Goal: Obtain resource: Download file/media

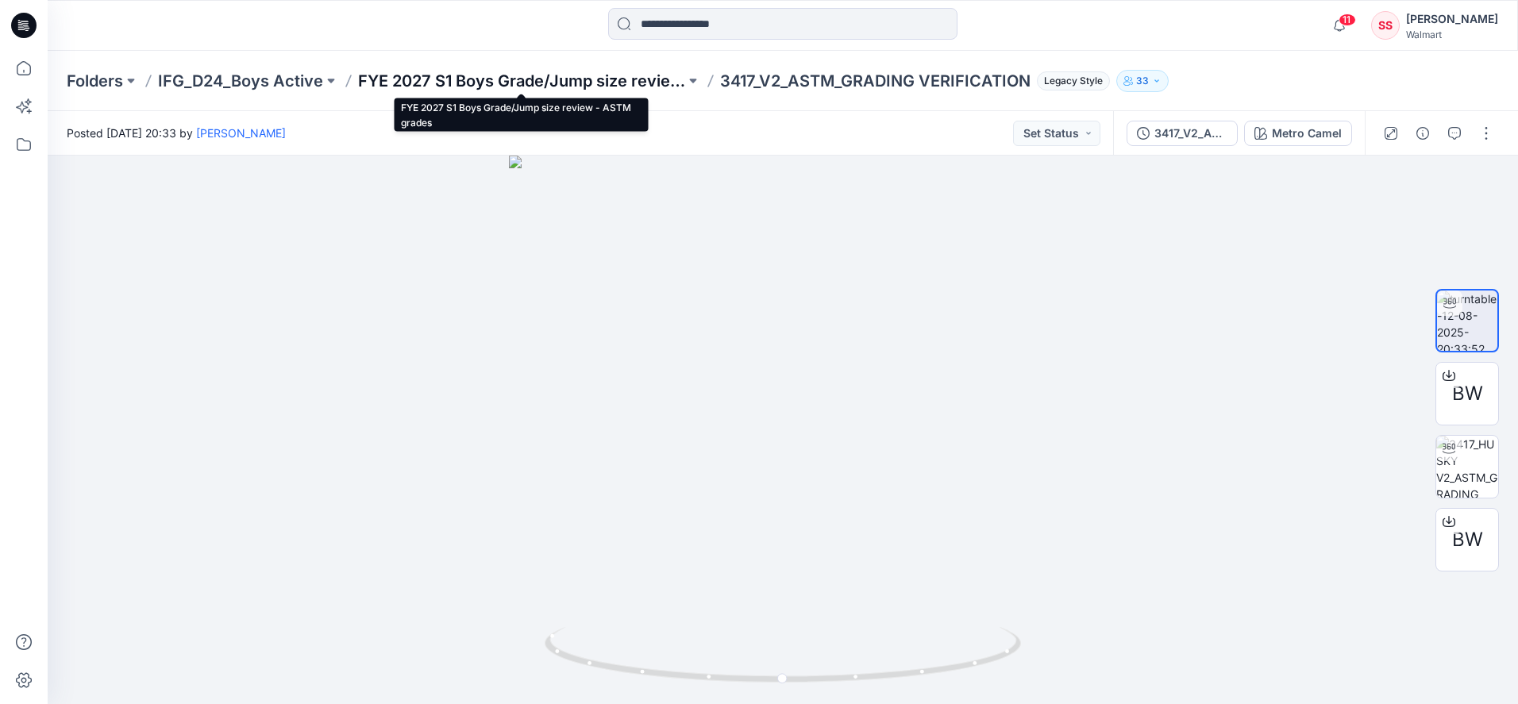
click at [500, 79] on p "FYE 2027 S1 Boys Grade/Jump size review - ASTM grades" at bounding box center [521, 81] width 327 height 22
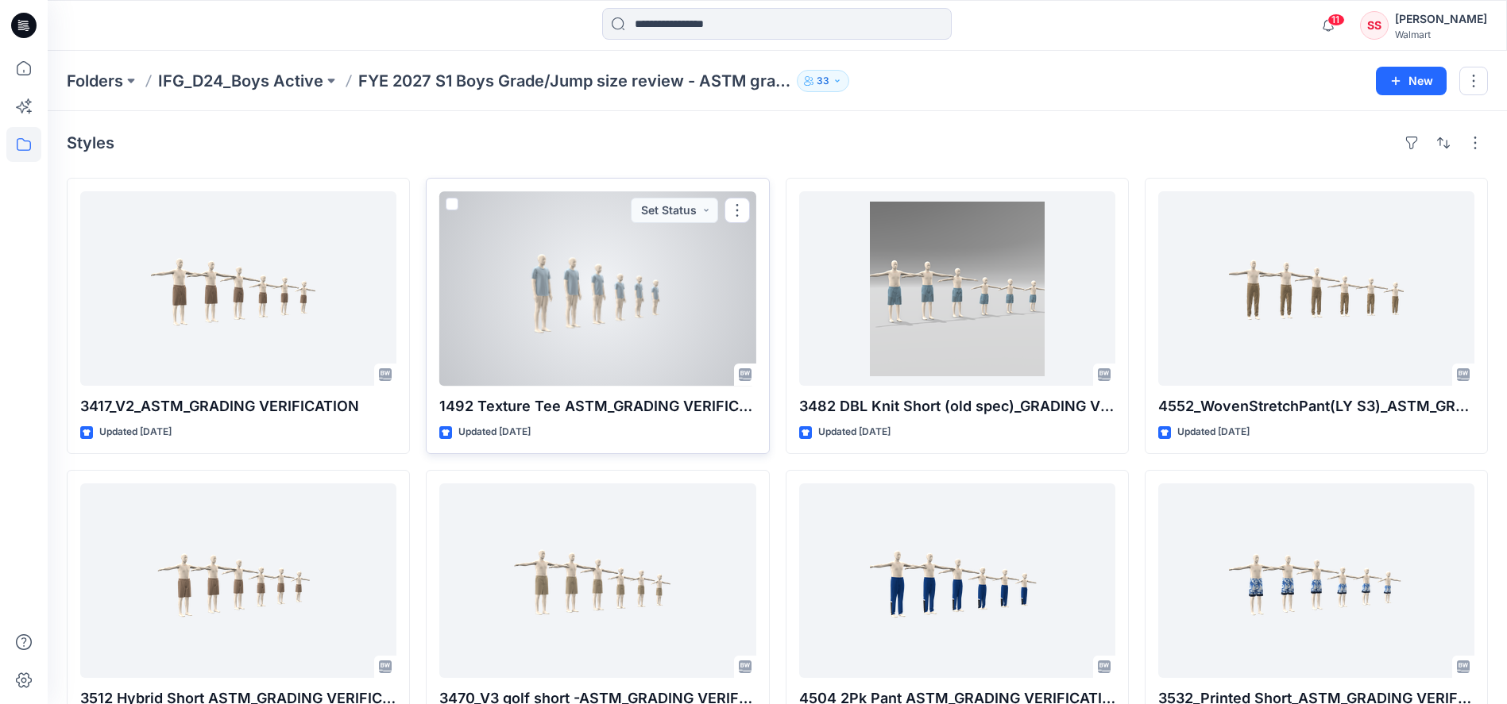
click at [588, 315] on div at bounding box center [597, 288] width 316 height 195
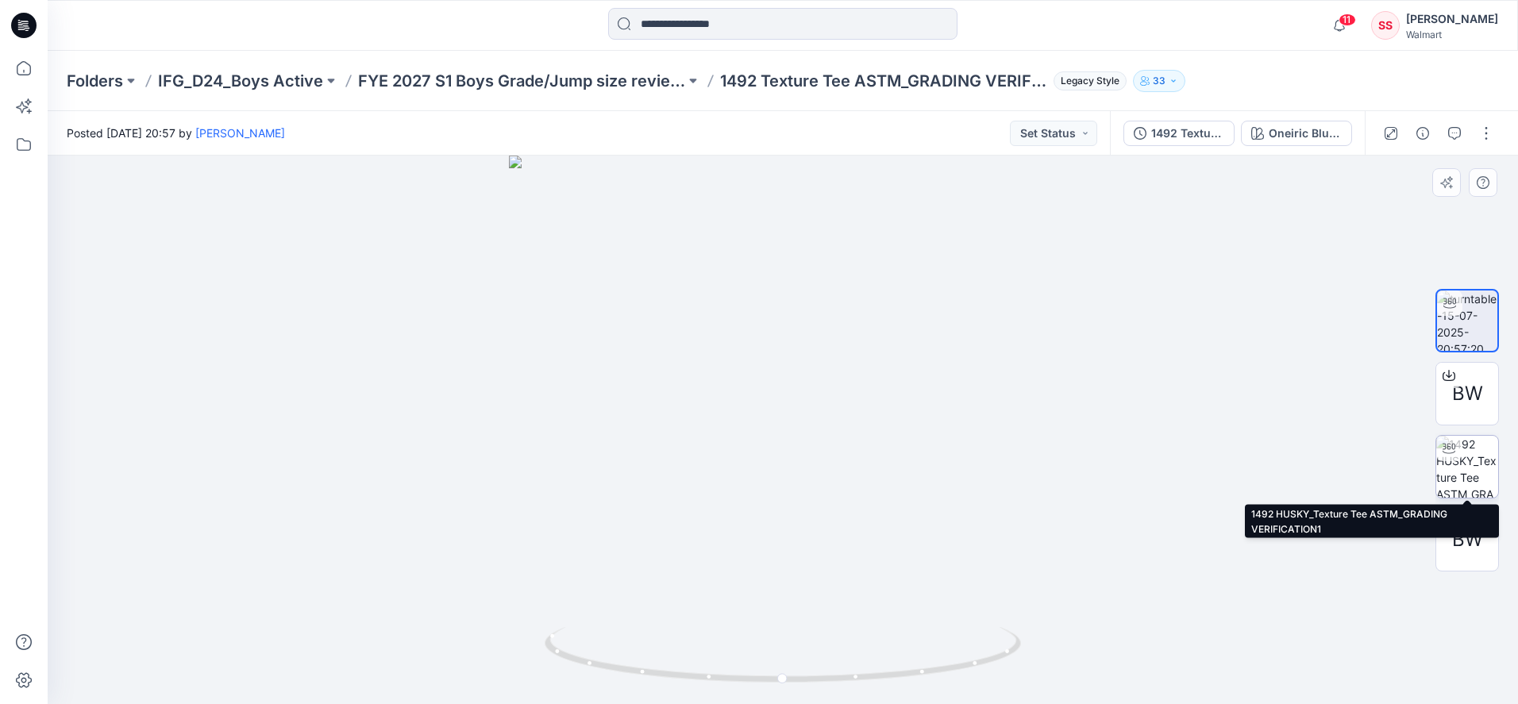
click at [1465, 465] on img at bounding box center [1468, 467] width 62 height 62
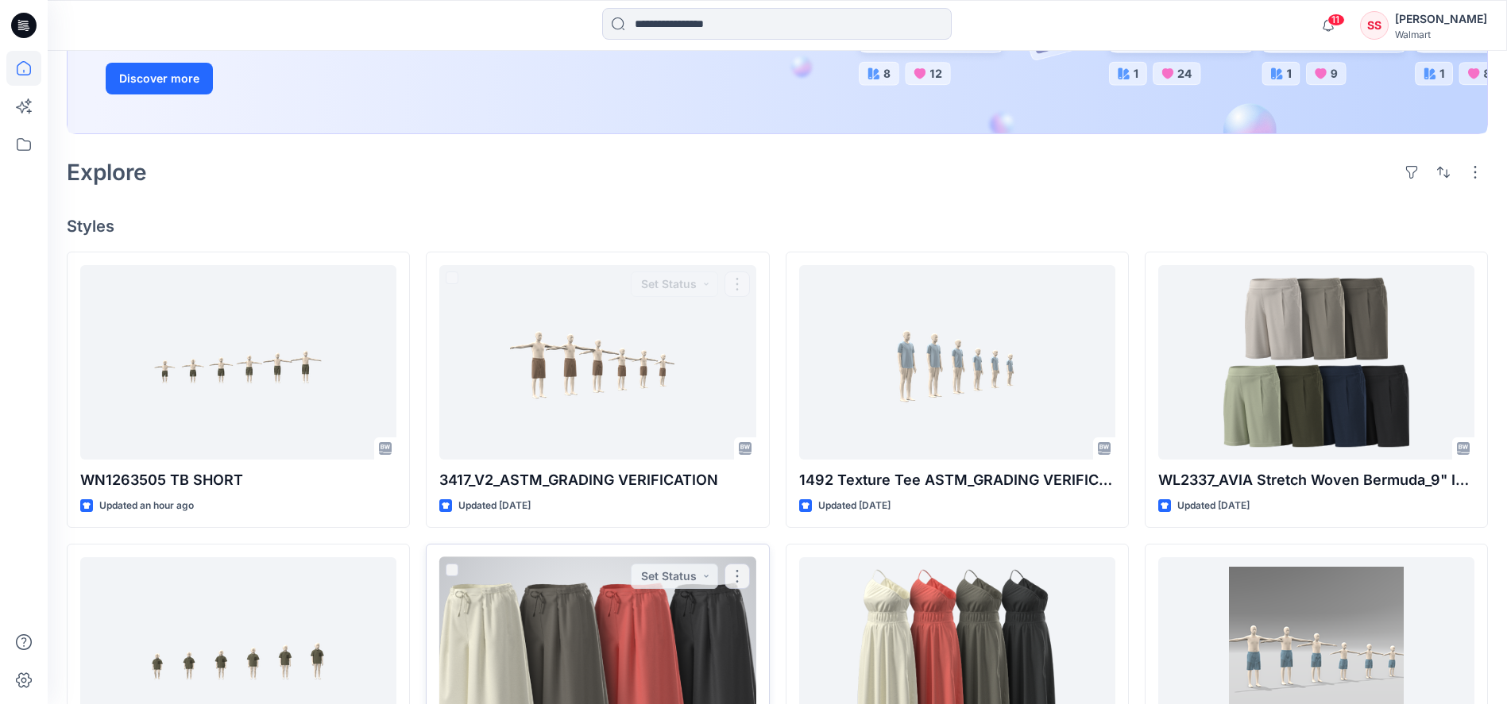
scroll to position [608, 0]
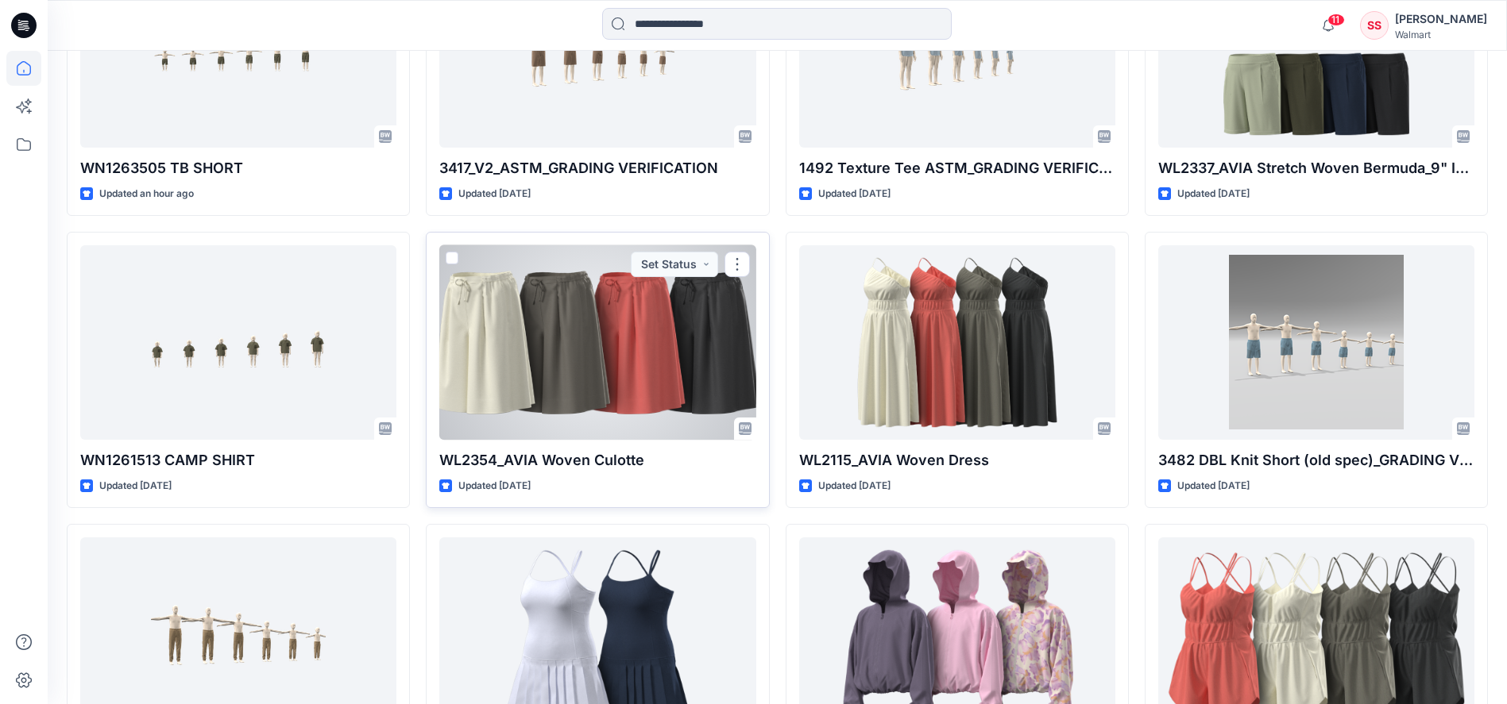
click at [626, 339] on div at bounding box center [597, 342] width 316 height 195
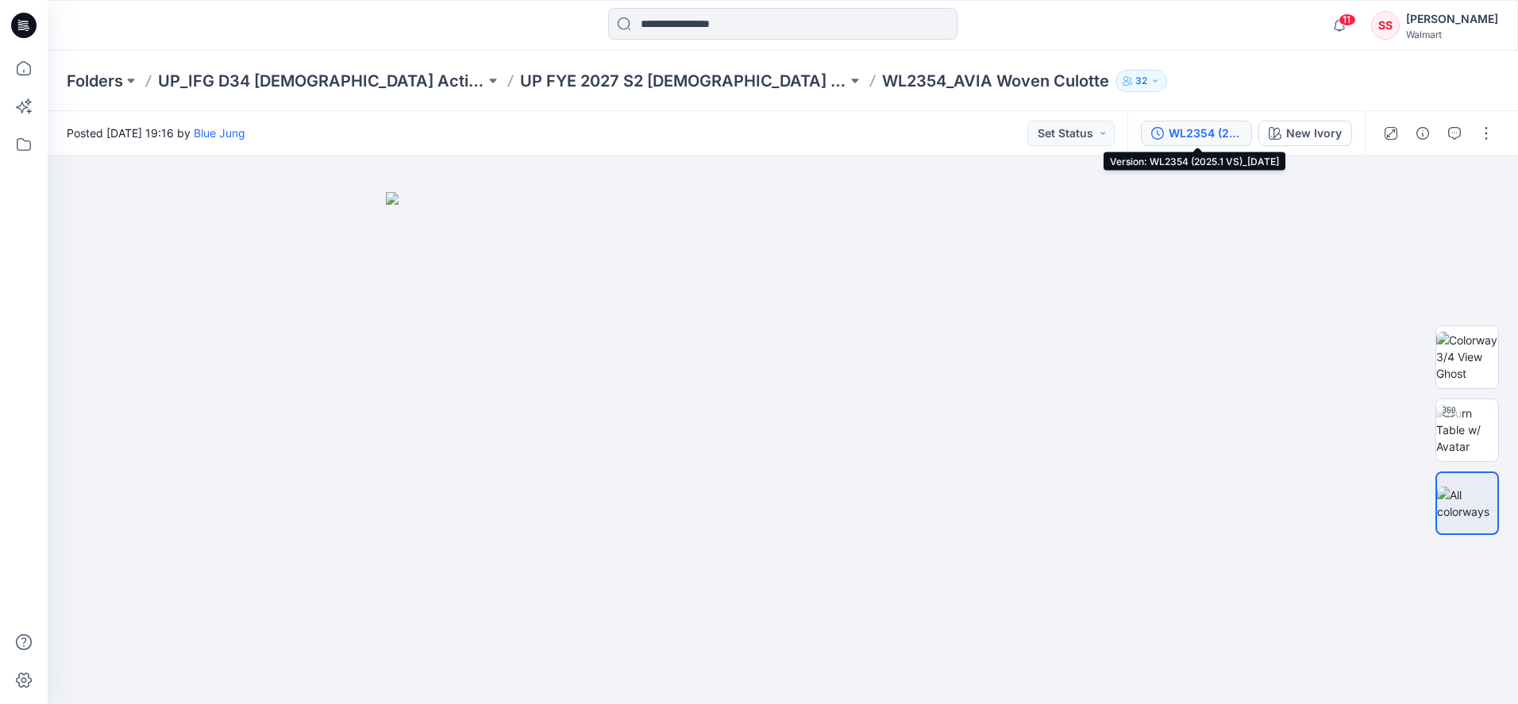
click at [1218, 139] on div "WL2354 (2025.1 VS)_[DATE]" at bounding box center [1205, 133] width 73 height 17
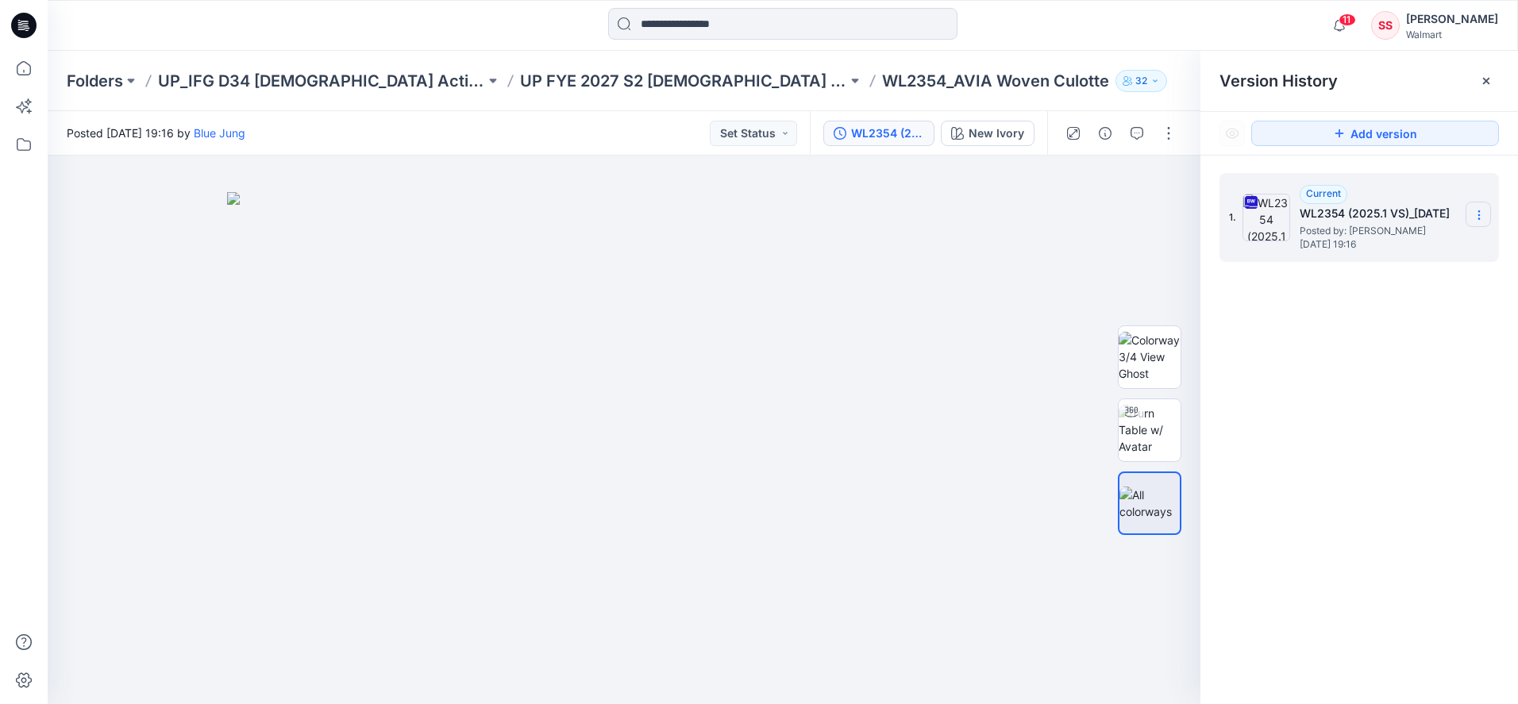
click at [1480, 214] on icon at bounding box center [1479, 215] width 13 height 13
click at [1388, 246] on span "Download Source BW File" at bounding box center [1399, 246] width 133 height 19
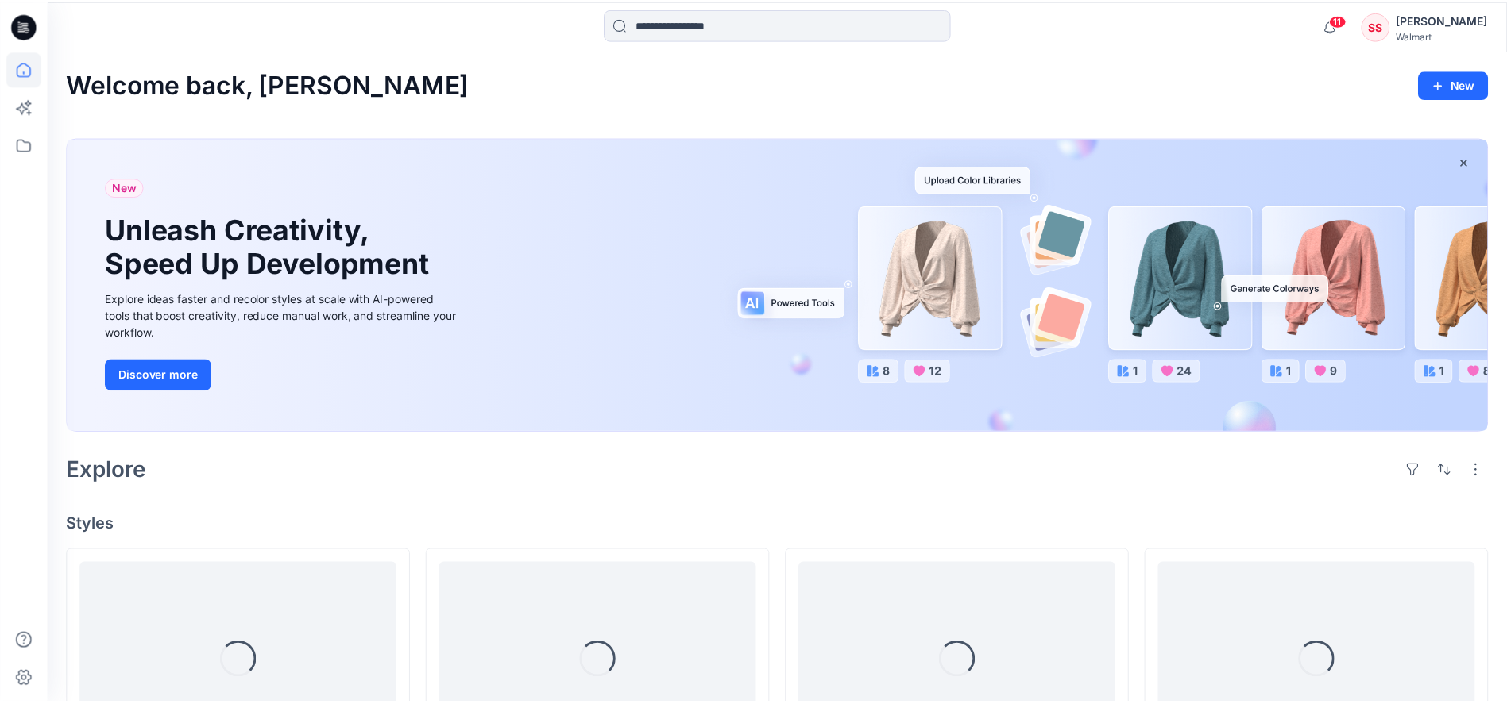
scroll to position [608, 0]
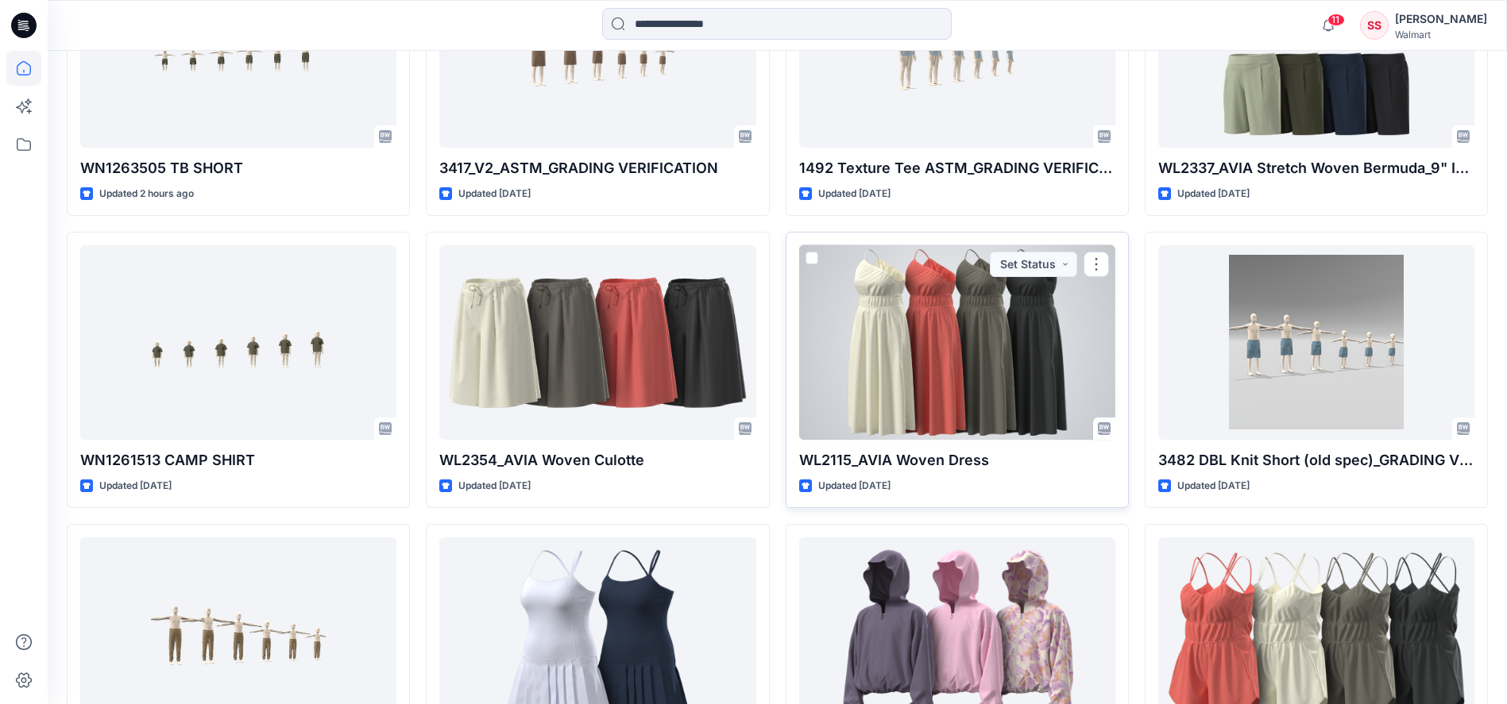
click at [970, 361] on div at bounding box center [957, 342] width 316 height 195
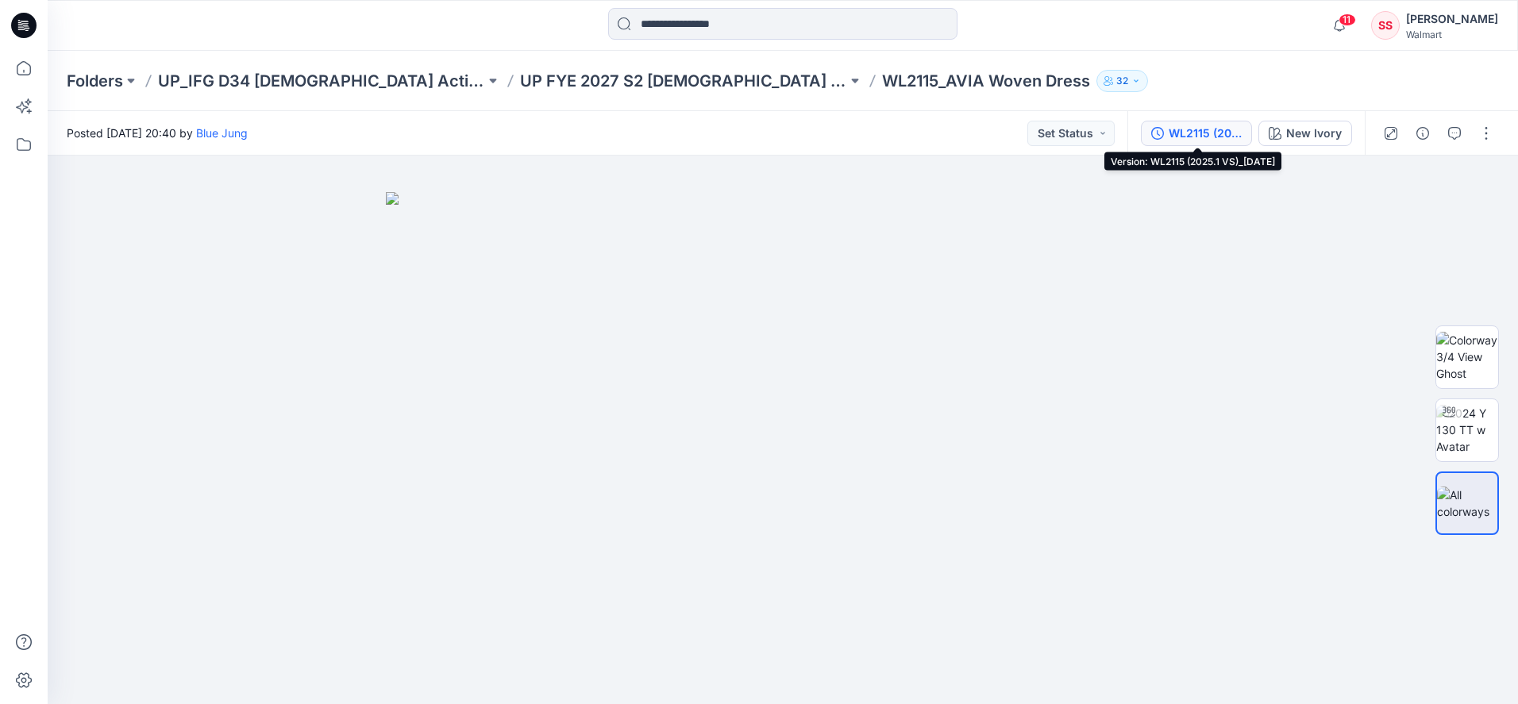
click at [1205, 136] on div "WL2115 (2025.1 VS)_8.4.2025" at bounding box center [1205, 133] width 73 height 17
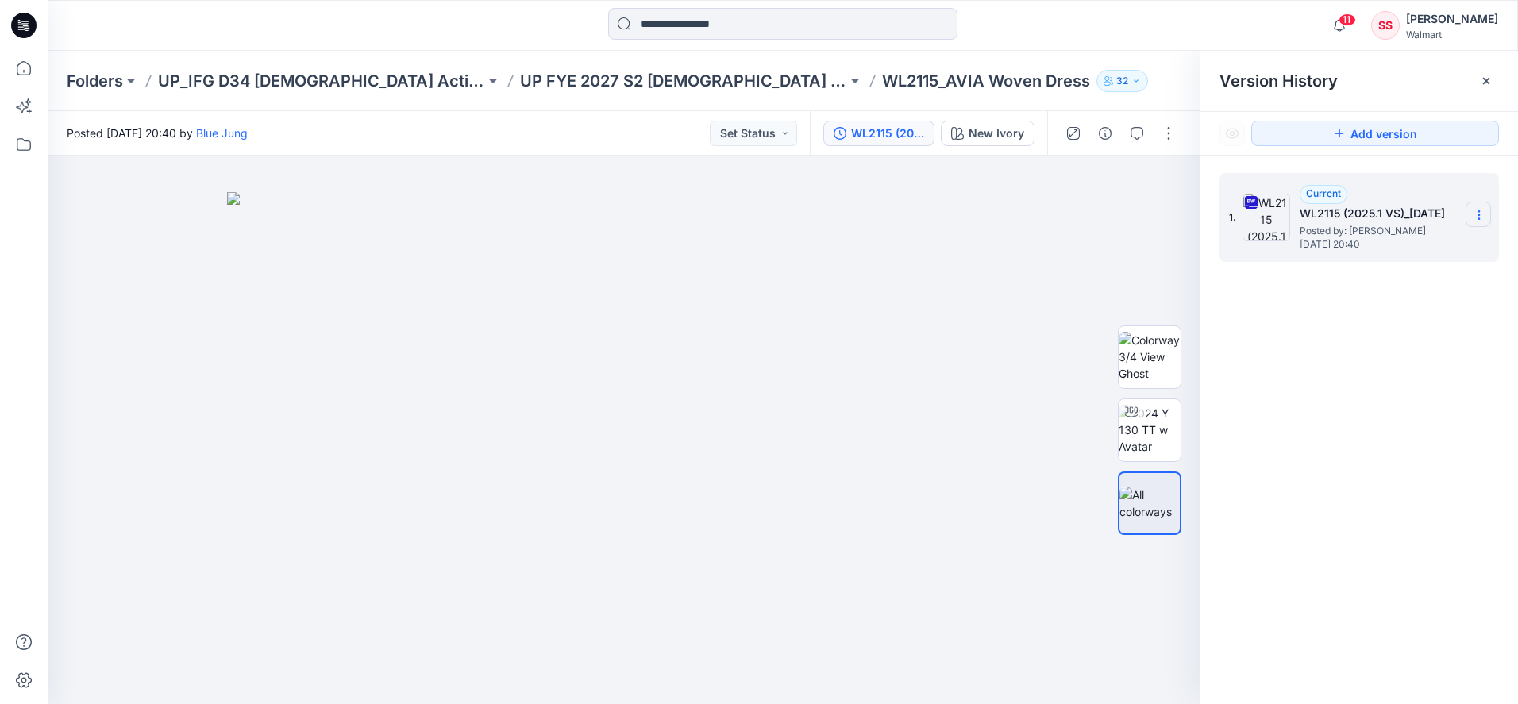
click at [1477, 213] on icon at bounding box center [1479, 215] width 13 height 13
click at [1382, 244] on span "Download Source BW File" at bounding box center [1399, 246] width 133 height 19
click at [576, 82] on p "UP FYE 2027 S2 LADIES ACTIVE IFG" at bounding box center [683, 81] width 327 height 22
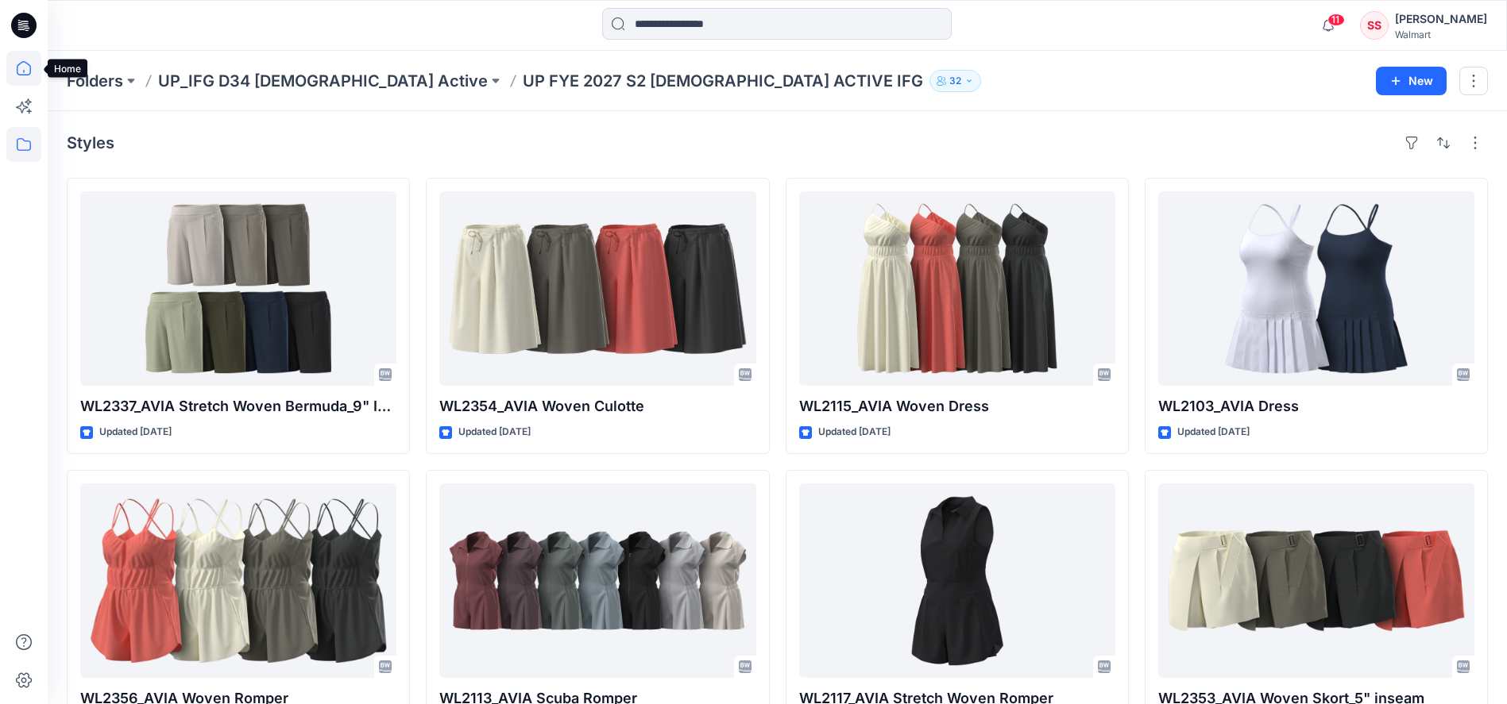
click at [29, 67] on icon at bounding box center [23, 68] width 35 height 35
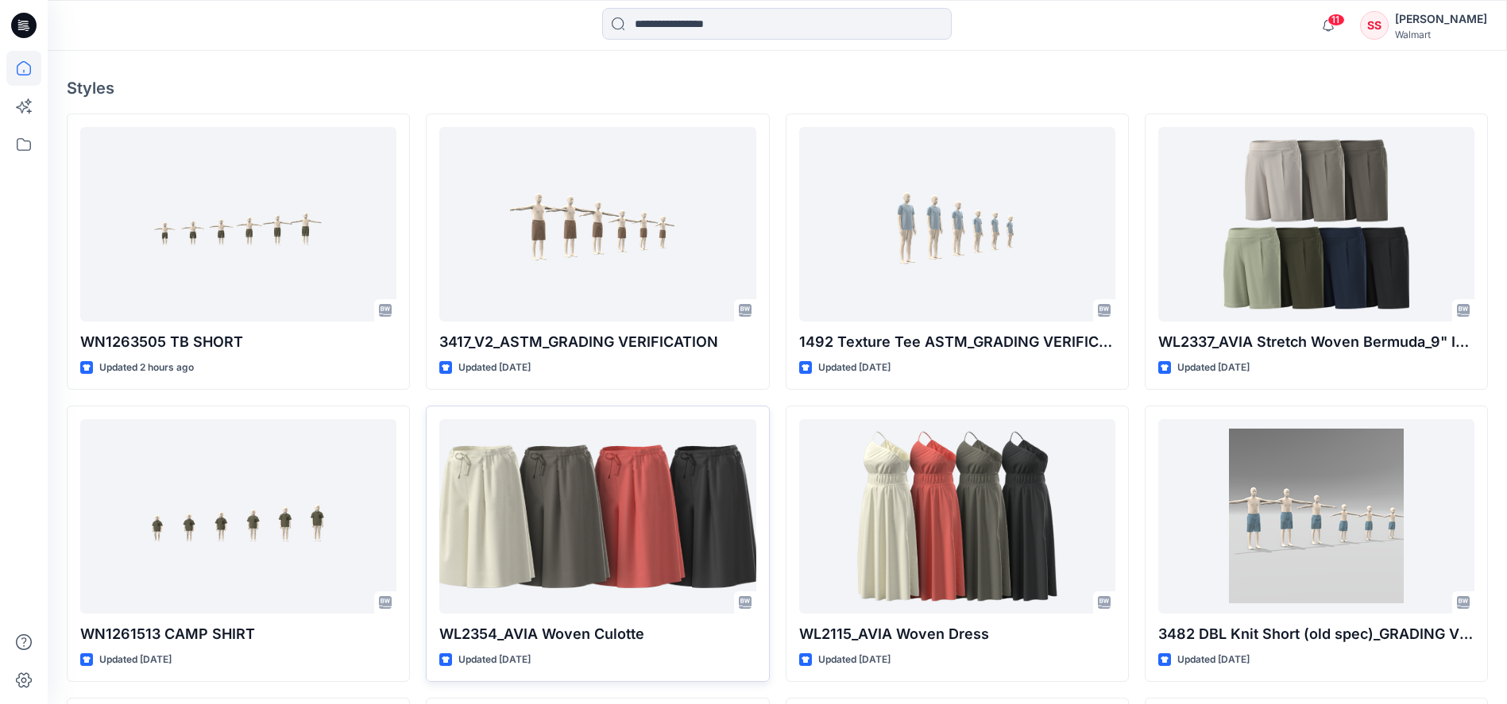
scroll to position [519, 0]
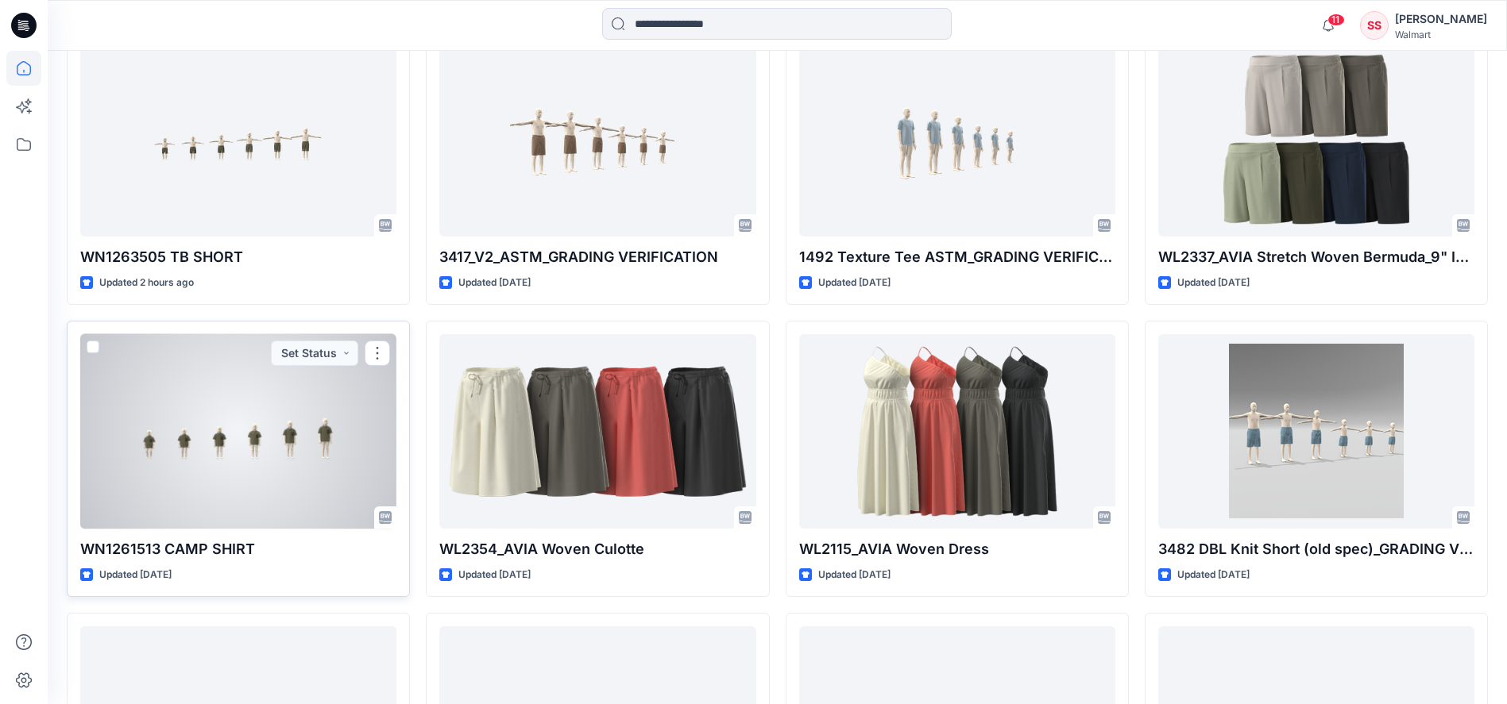
click at [268, 418] on div at bounding box center [238, 431] width 316 height 195
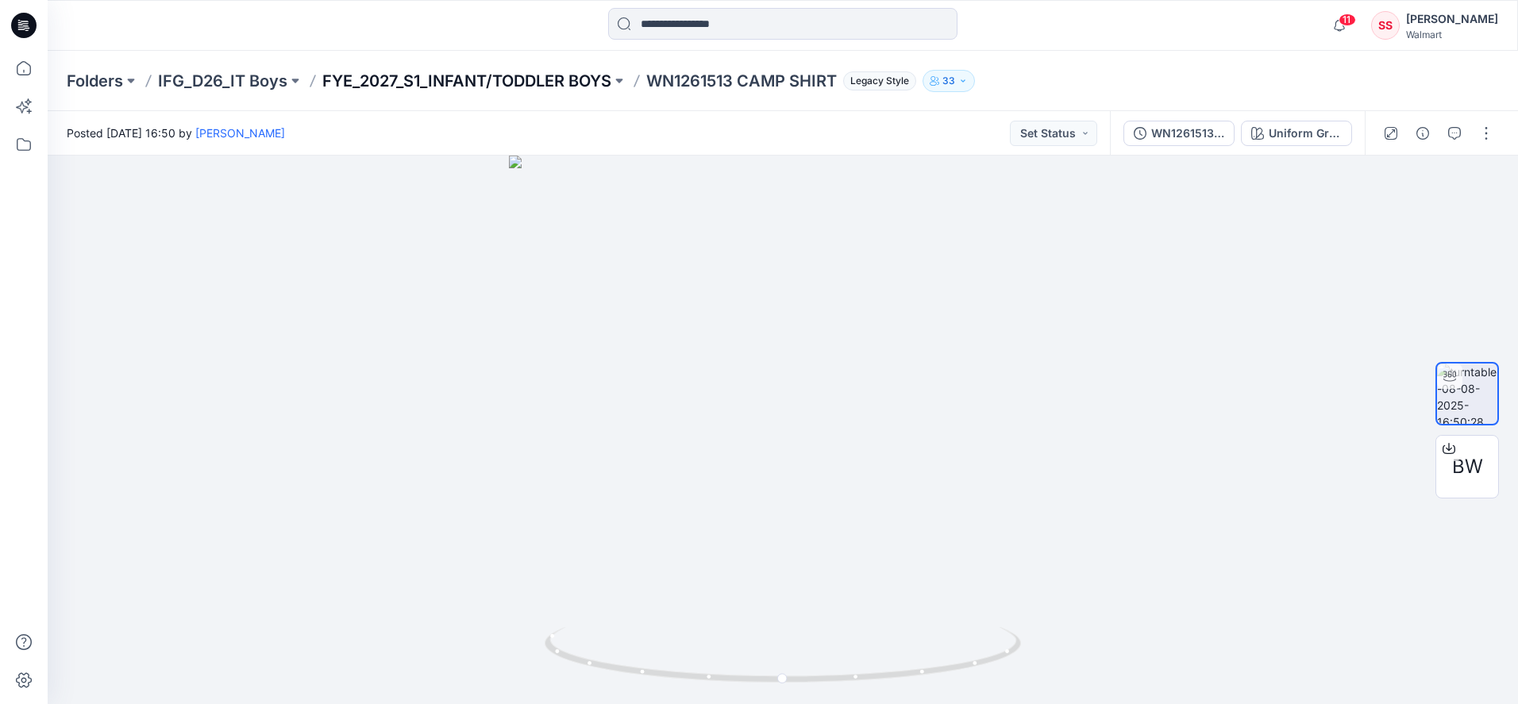
click at [514, 81] on p "FYE_2027_S1_INFANT/TODDLER BOYS" at bounding box center [466, 81] width 289 height 22
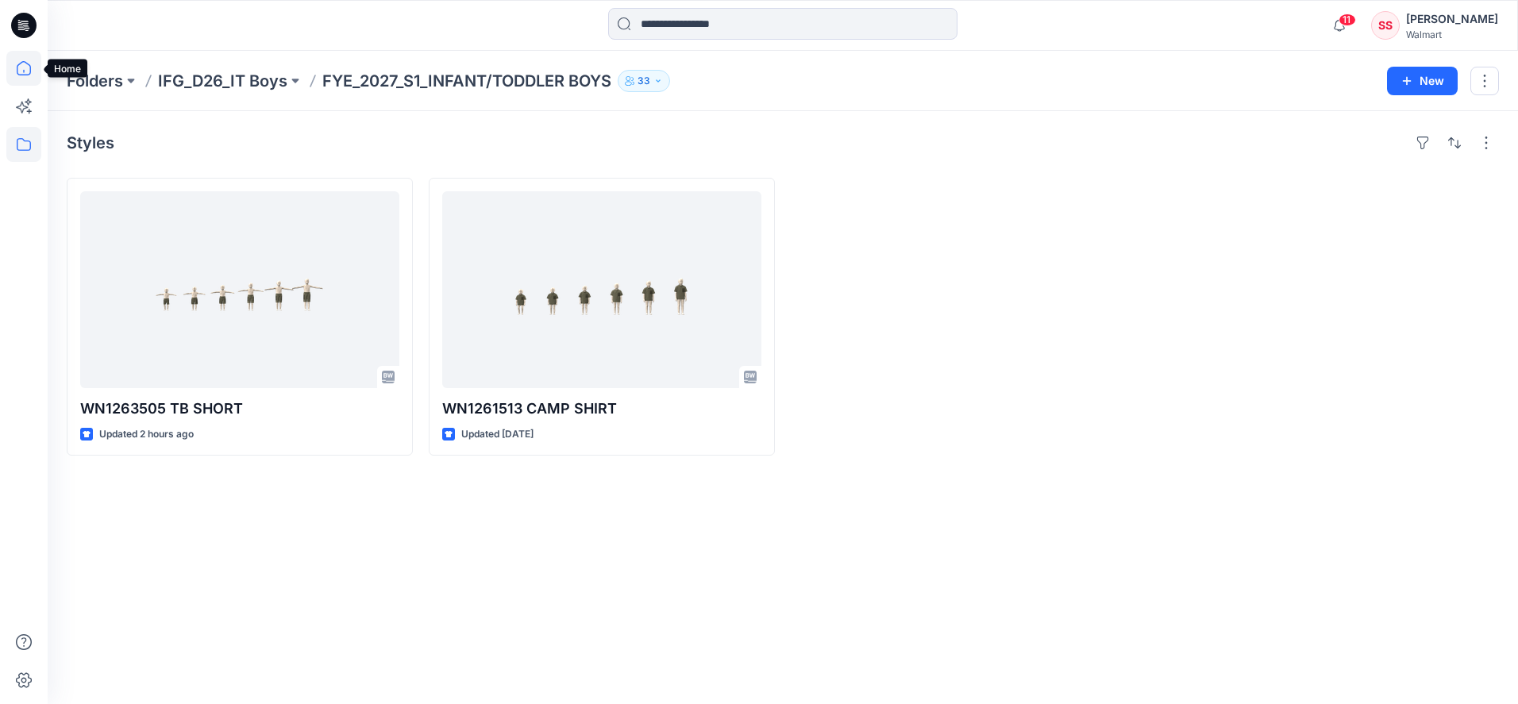
click at [25, 73] on icon at bounding box center [23, 68] width 35 height 35
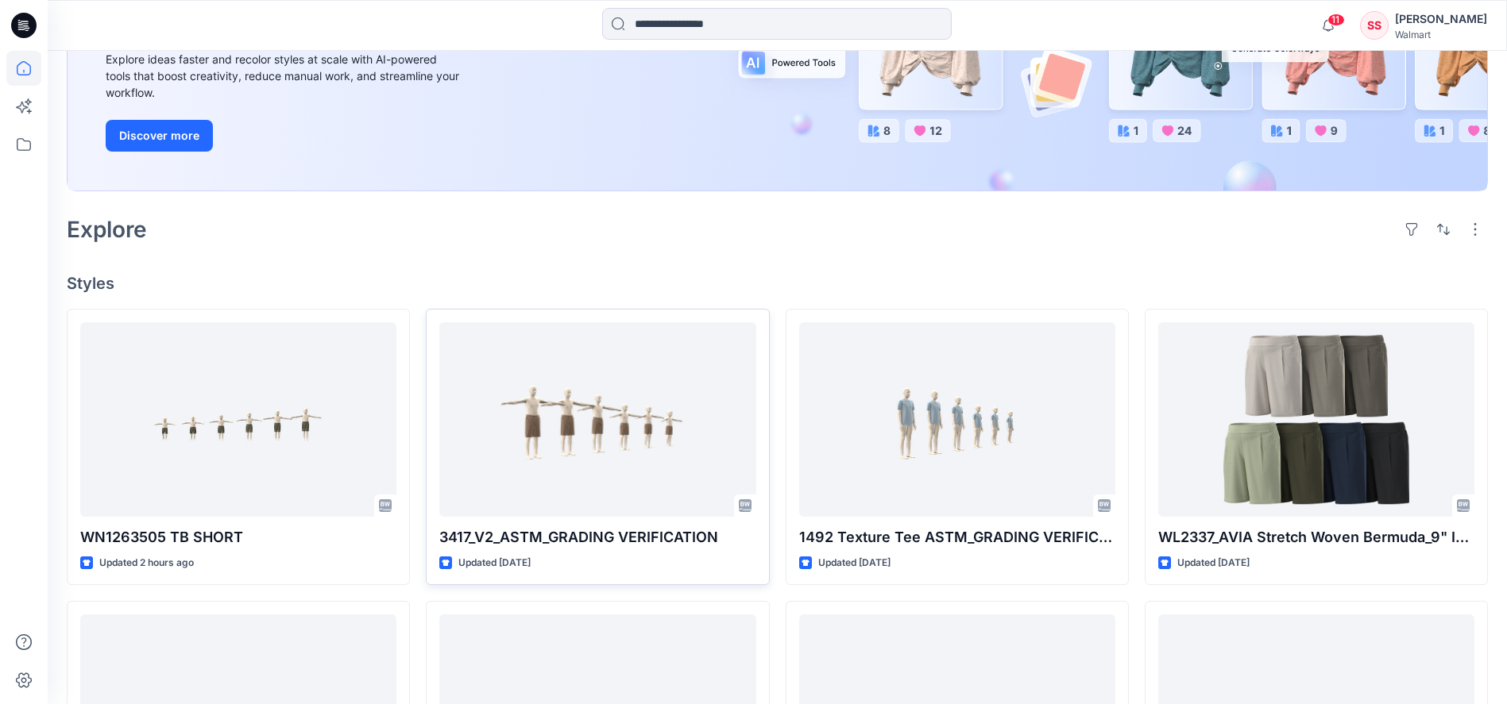
scroll to position [284, 0]
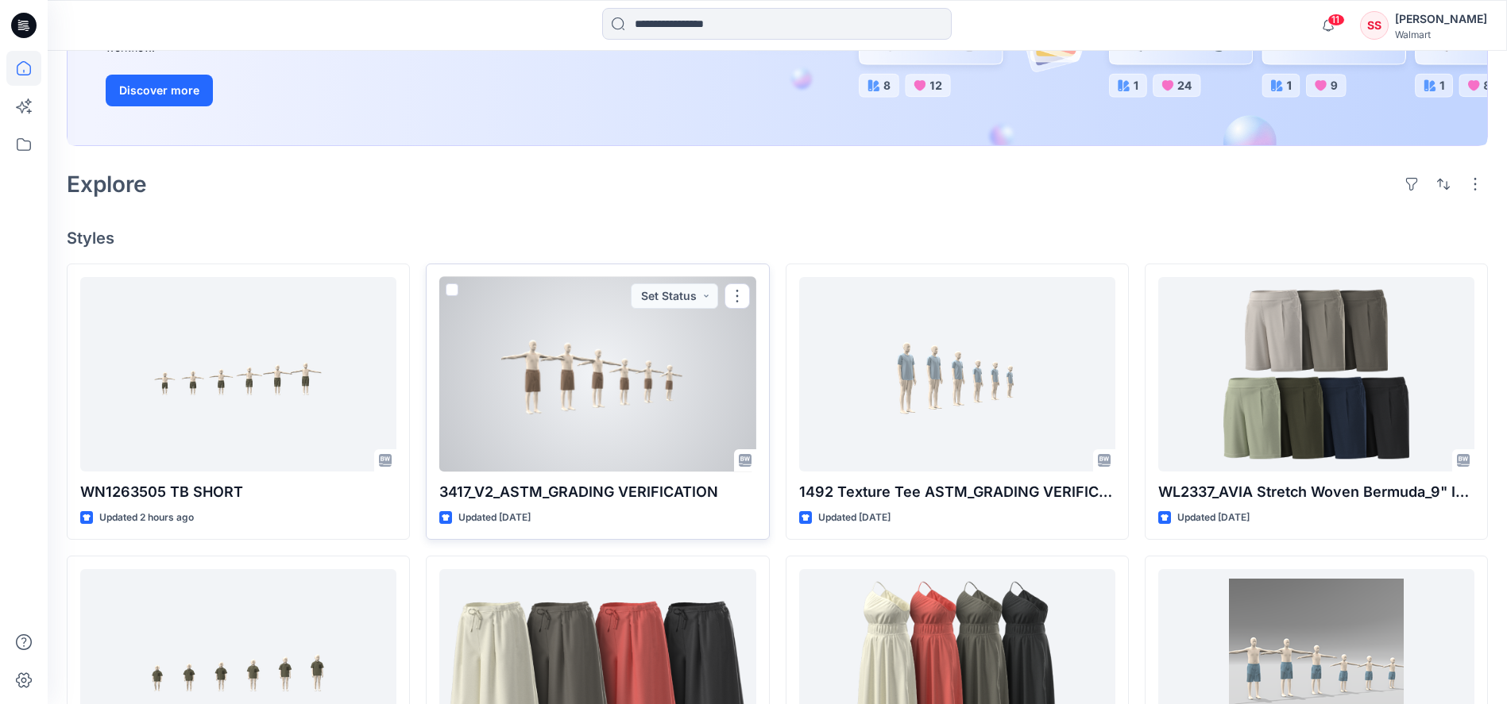
click at [581, 406] on div at bounding box center [597, 374] width 316 height 195
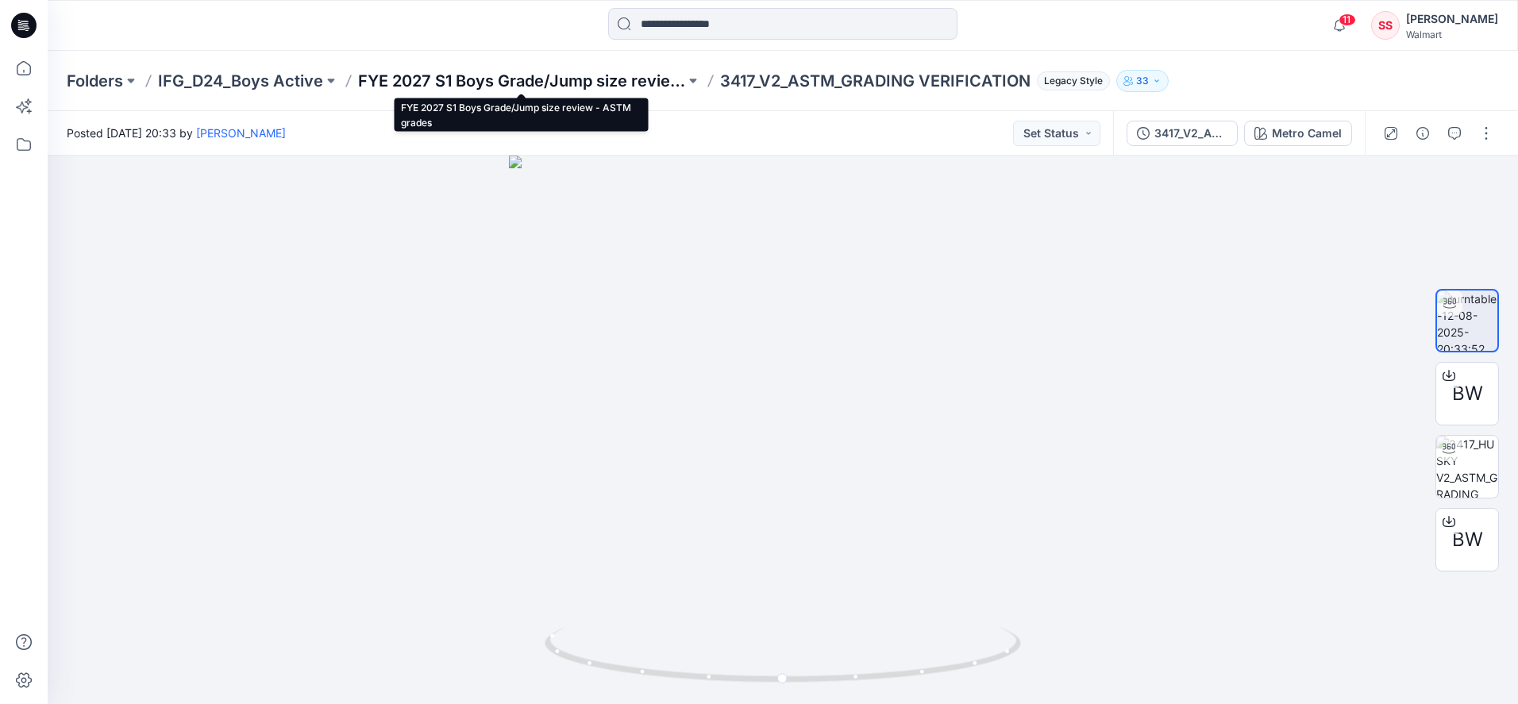
click at [596, 78] on p "FYE 2027 S1 Boys Grade/Jump size review - ASTM grades" at bounding box center [521, 81] width 327 height 22
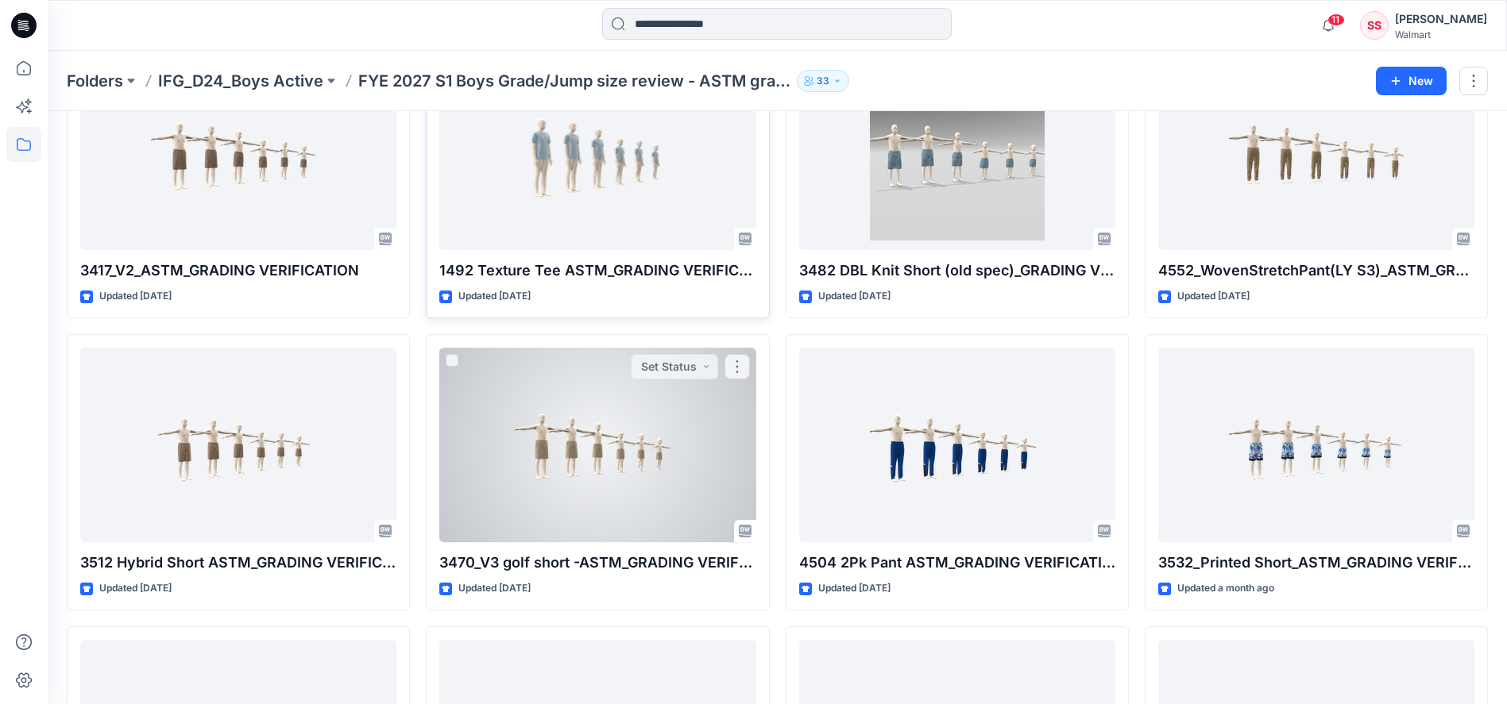
scroll to position [353, 0]
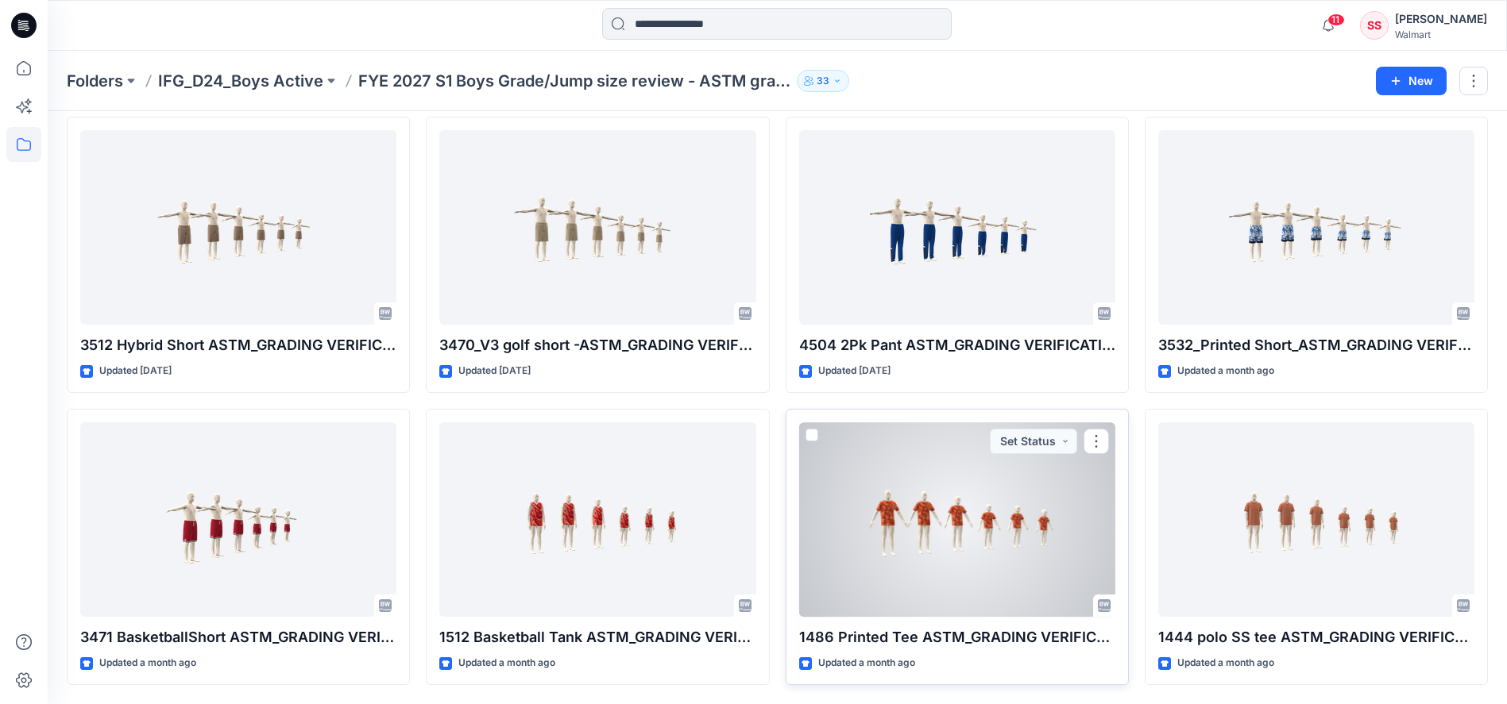
click at [923, 511] on div at bounding box center [957, 519] width 316 height 195
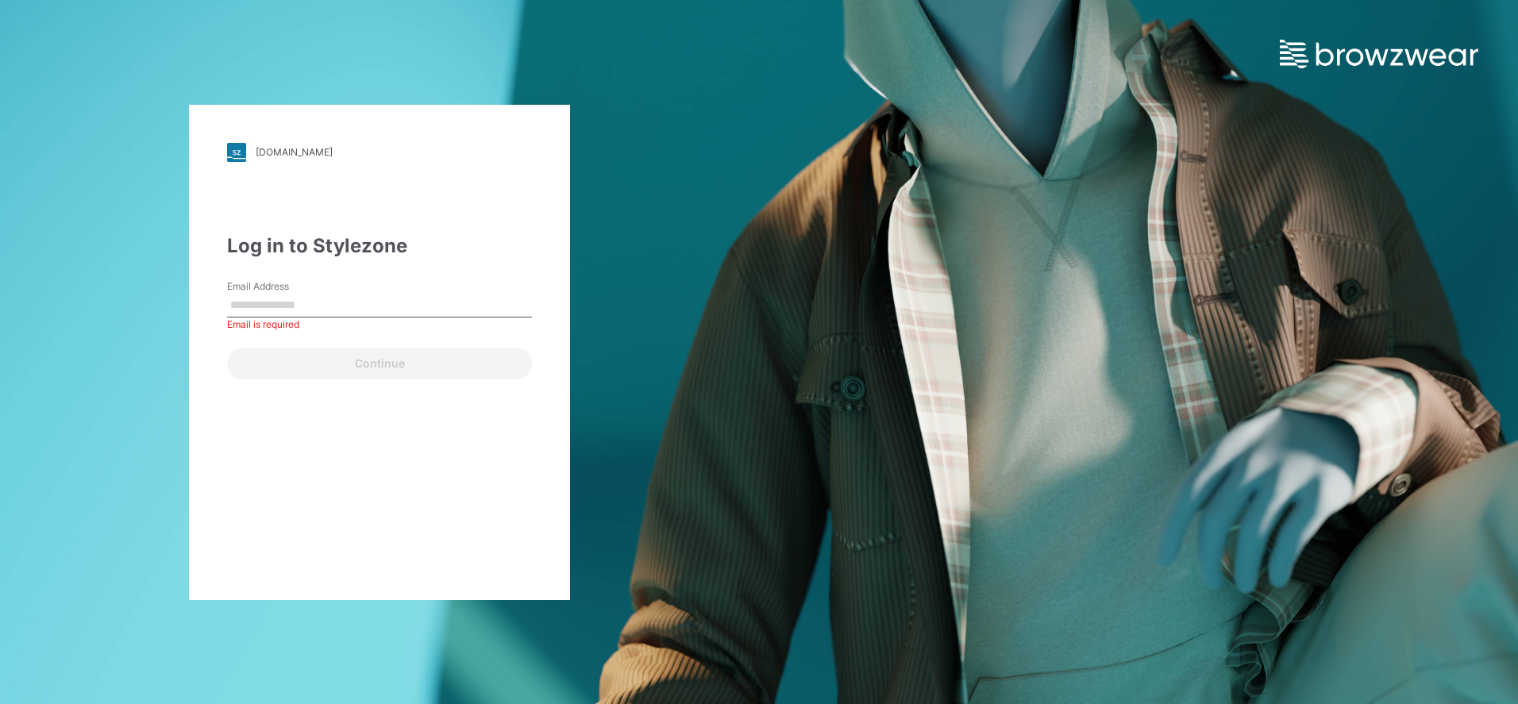
click at [260, 302] on input "Email Address" at bounding box center [379, 306] width 305 height 24
type input "**********"
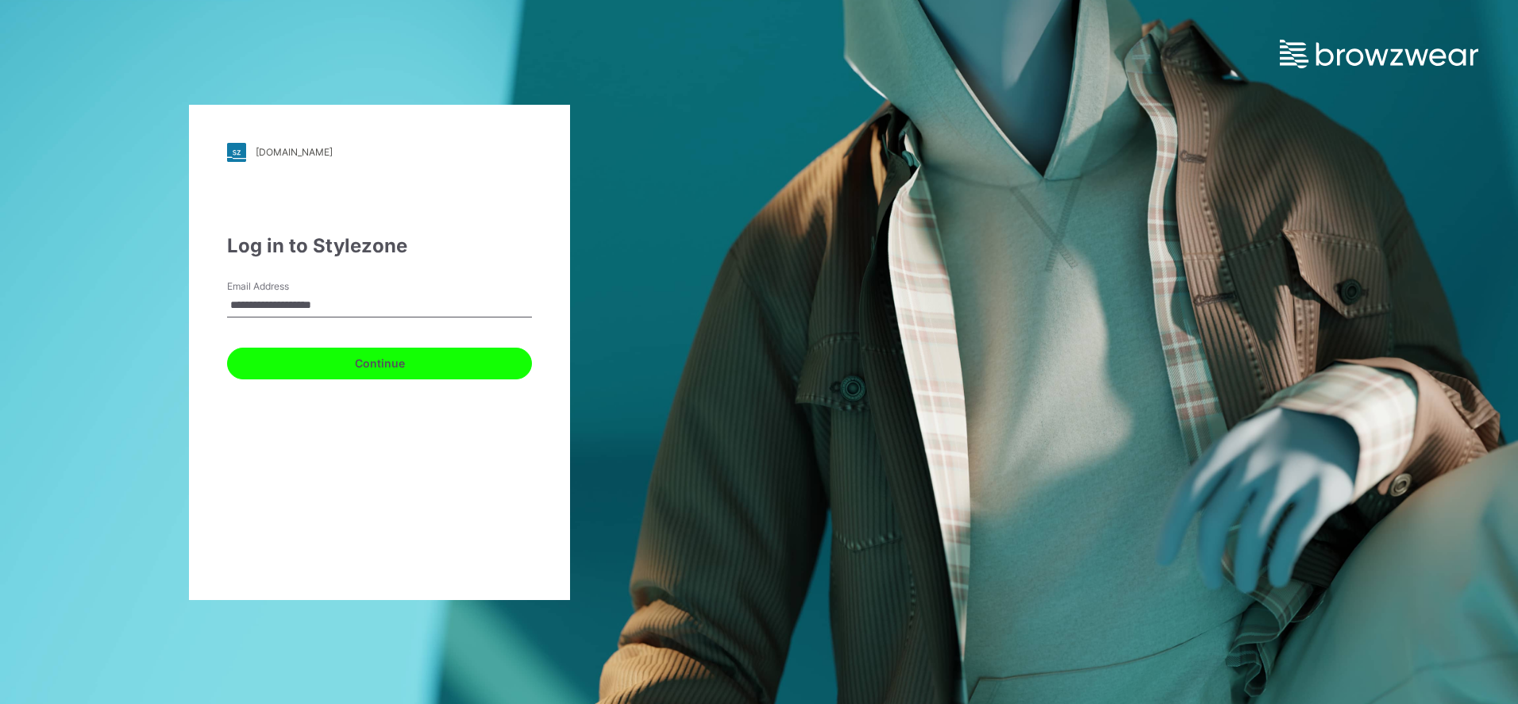
click at [311, 359] on button "Continue" at bounding box center [379, 364] width 305 height 32
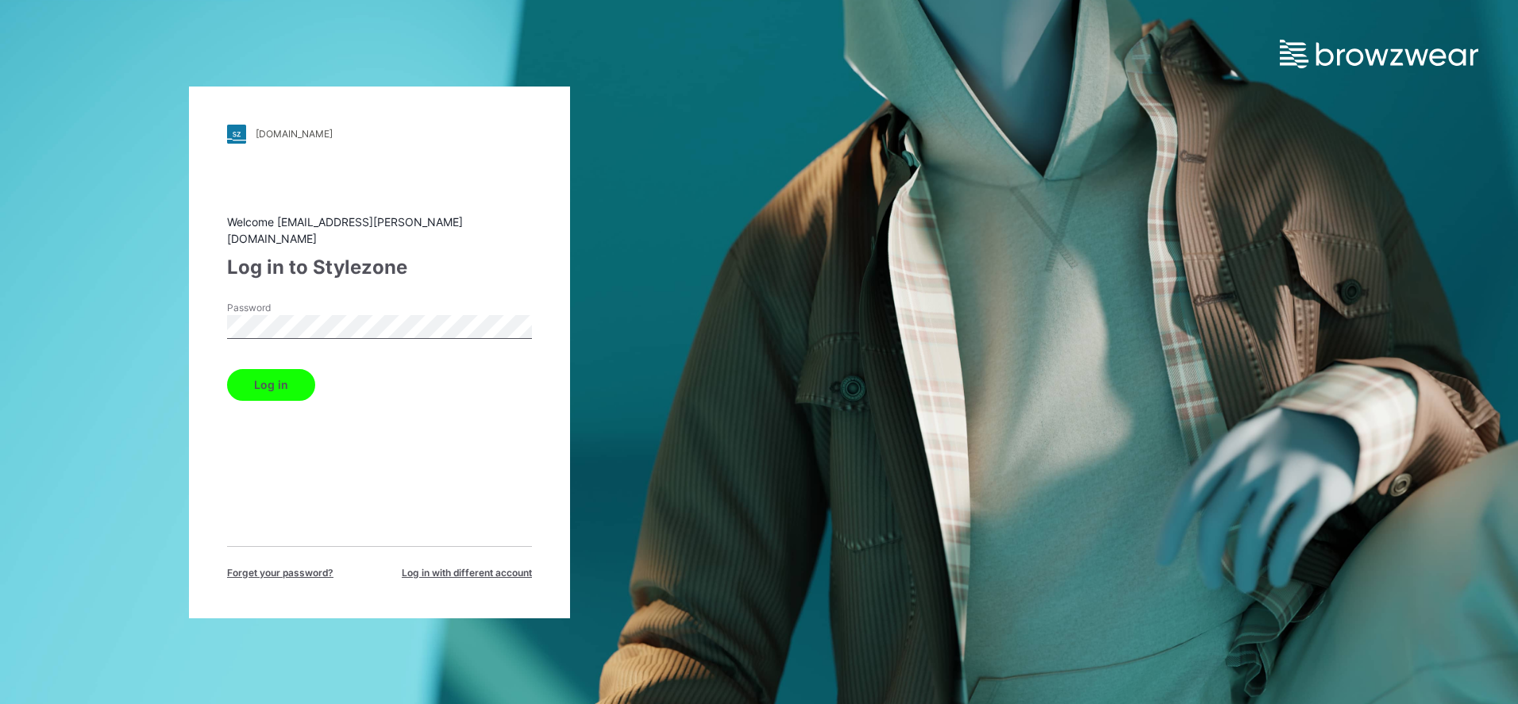
click at [269, 370] on button "Log in" at bounding box center [271, 385] width 88 height 32
click at [252, 369] on button "Log in" at bounding box center [271, 385] width 88 height 32
click at [289, 372] on button "Log in" at bounding box center [271, 385] width 88 height 32
click at [262, 369] on button "Log in" at bounding box center [271, 385] width 88 height 32
